Goal: Navigation & Orientation: Find specific page/section

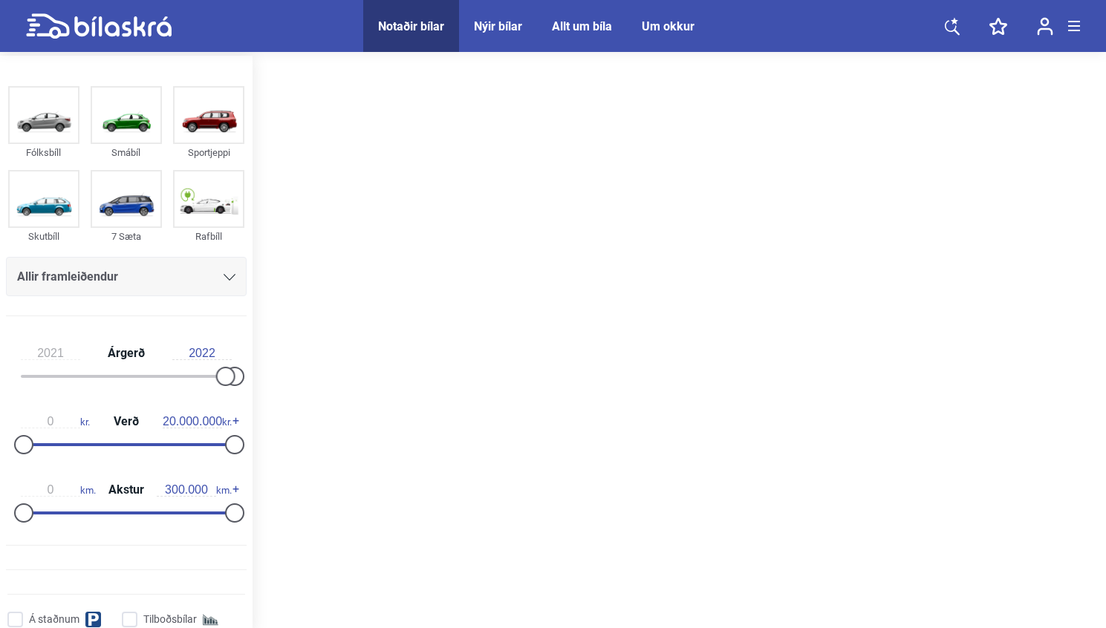
click at [94, 35] on icon at bounding box center [122, 26] width 97 height 20
type input "1999"
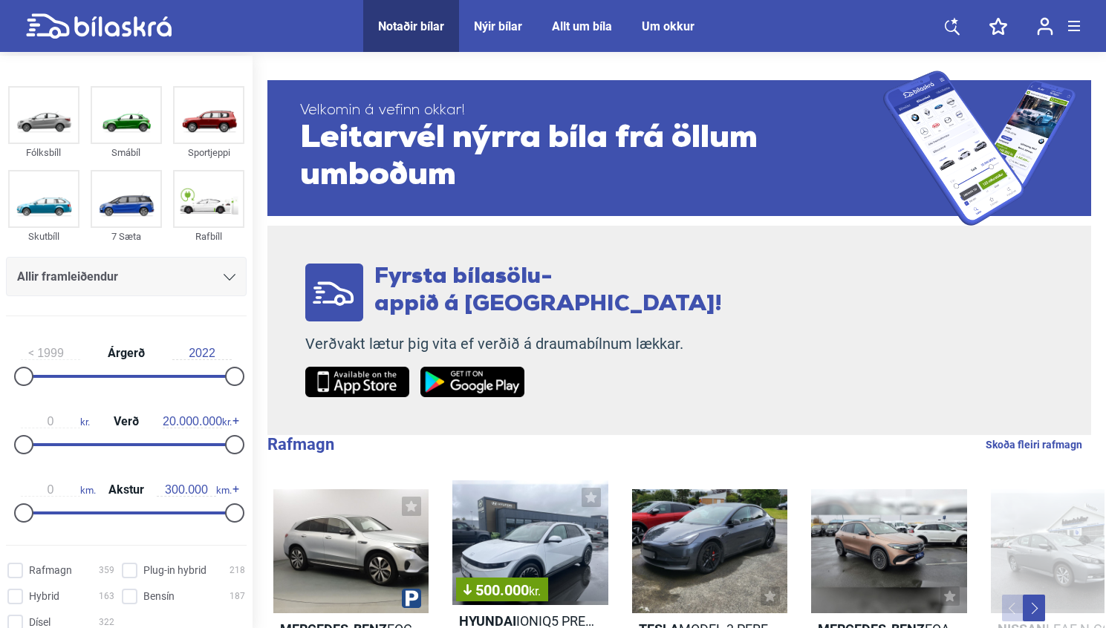
click at [962, 27] on link at bounding box center [952, 26] width 45 height 52
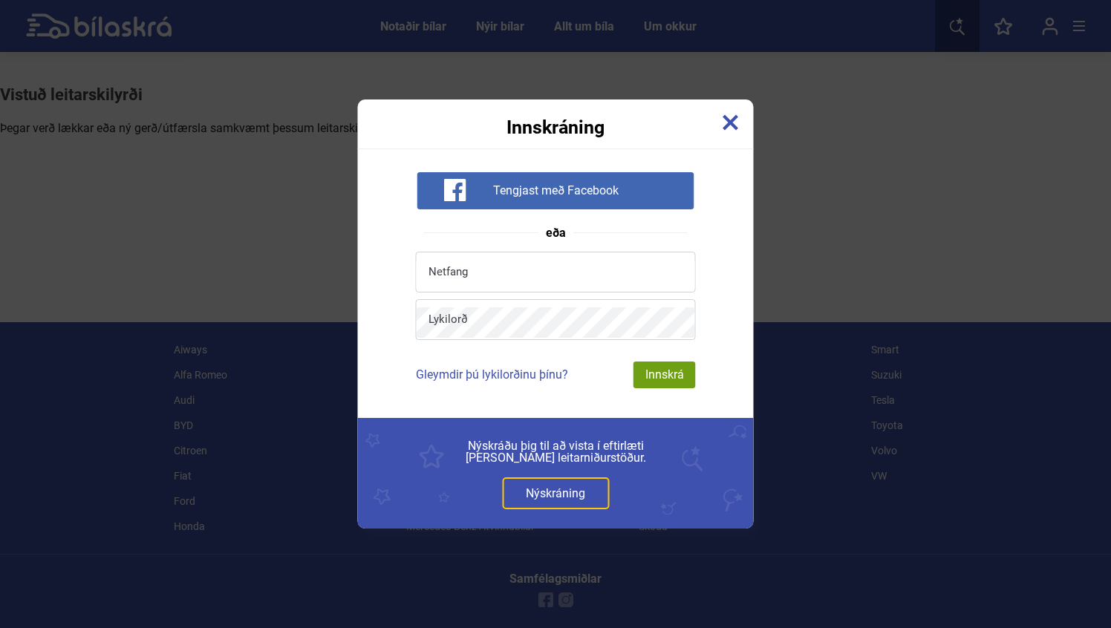
click at [746, 129] on div "Innskráning" at bounding box center [556, 118] width 396 height 37
click at [737, 121] on img at bounding box center [731, 122] width 16 height 16
